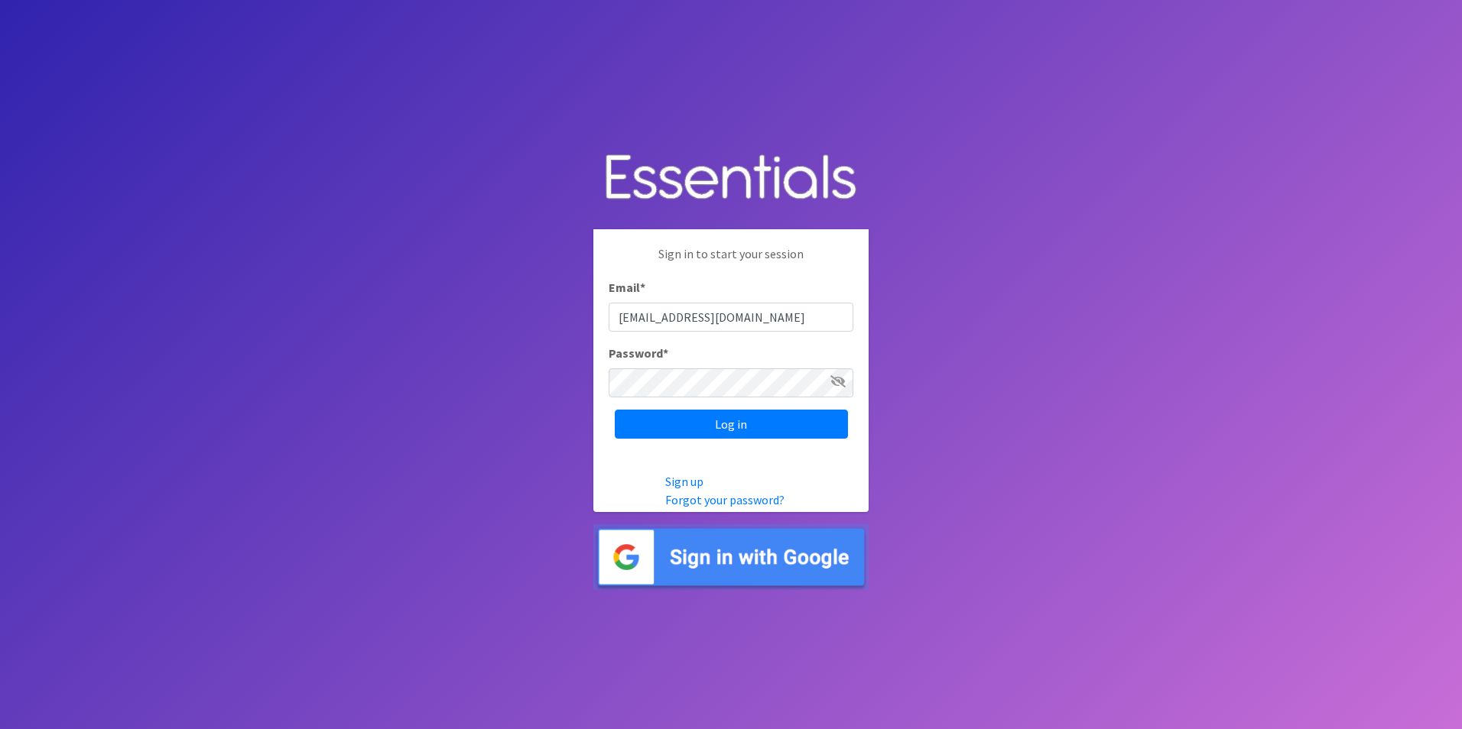
type input "[EMAIL_ADDRESS][DOMAIN_NAME]"
click at [703, 427] on input "Log in" at bounding box center [731, 424] width 233 height 29
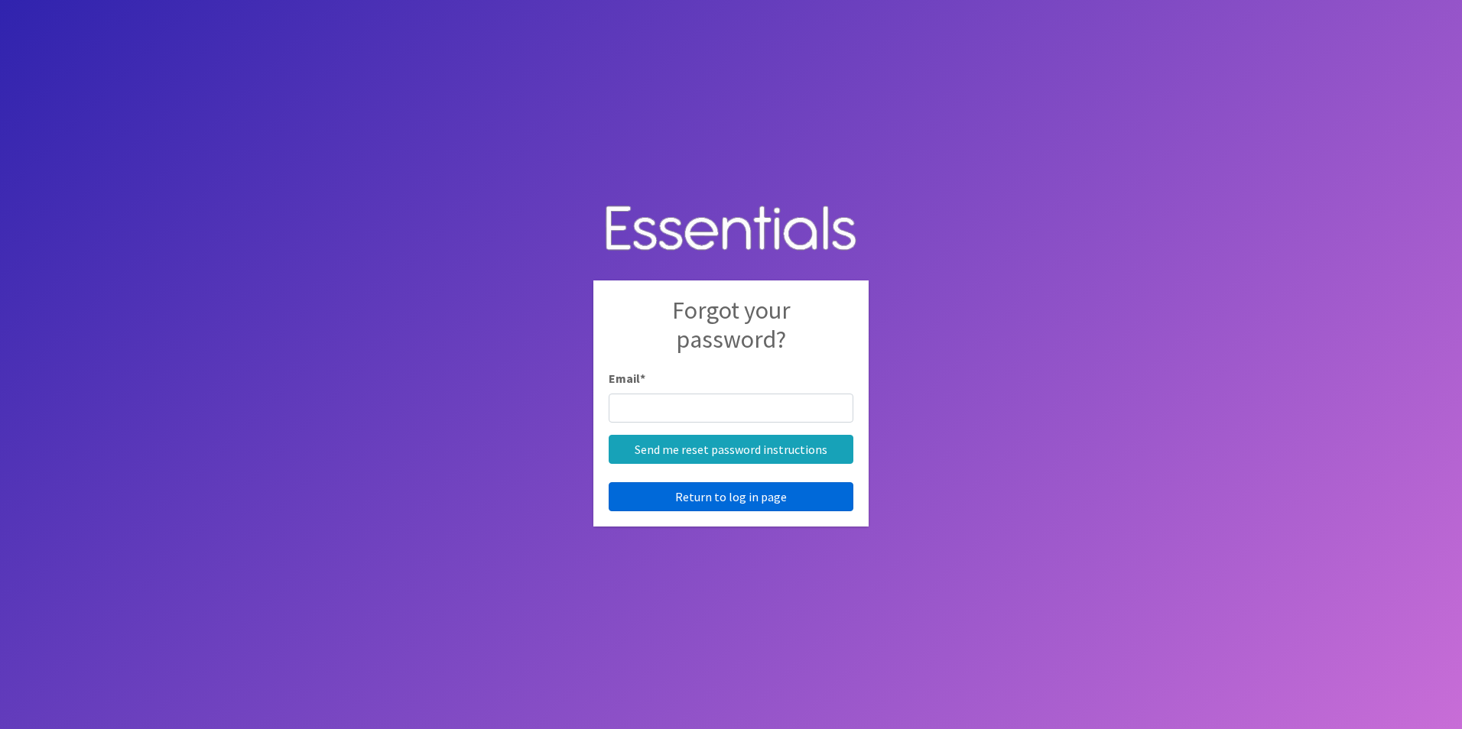
click at [725, 493] on link "Return to log in page" at bounding box center [731, 496] width 245 height 29
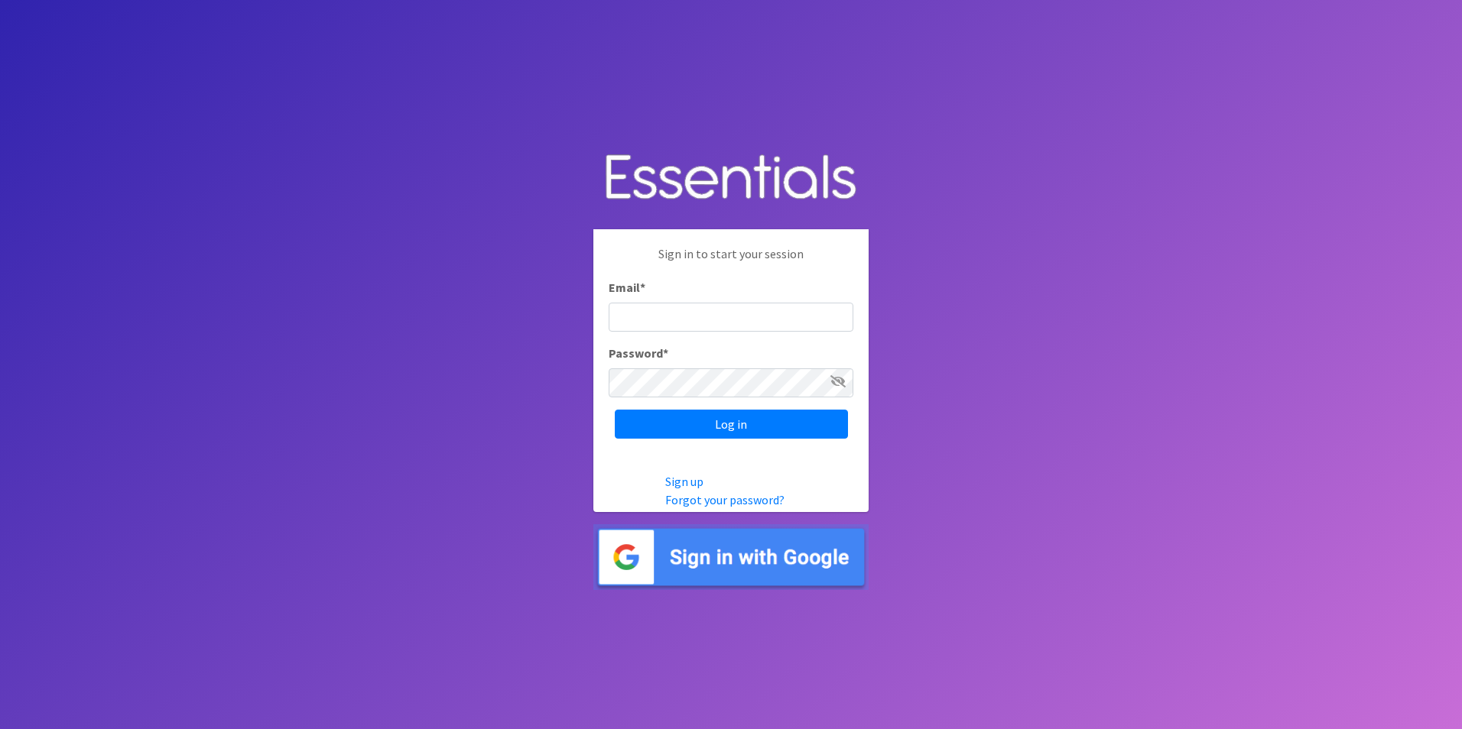
click at [690, 331] on div "Sign in to start your session Email * Password * Log in" at bounding box center [730, 341] width 275 height 225
click at [683, 311] on input "Email *" at bounding box center [731, 317] width 245 height 29
type input "[EMAIL_ADDRESS][DOMAIN_NAME]"
click at [692, 439] on div "Sign in to start your session Email * lduncan@spartanburg4.org Password * Log in" at bounding box center [730, 341] width 275 height 225
click at [703, 429] on input "Log in" at bounding box center [731, 424] width 233 height 29
